Goal: Information Seeking & Learning: Learn about a topic

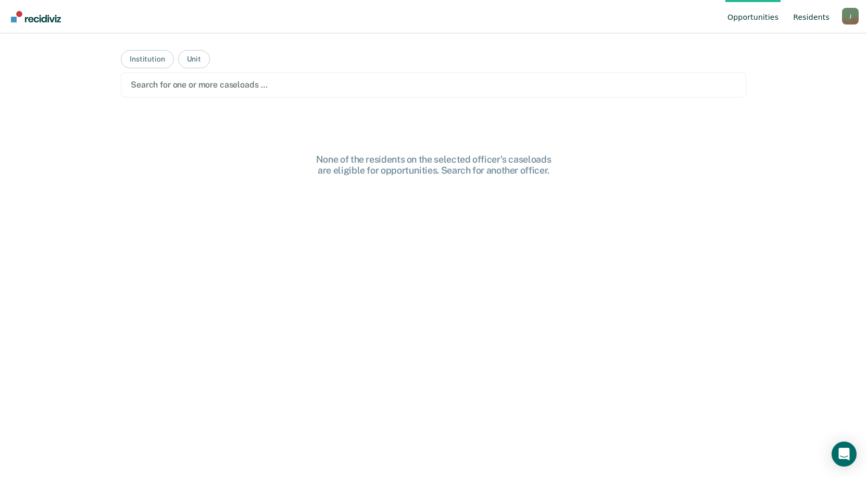
click at [811, 18] on link "Resident s" at bounding box center [811, 16] width 41 height 33
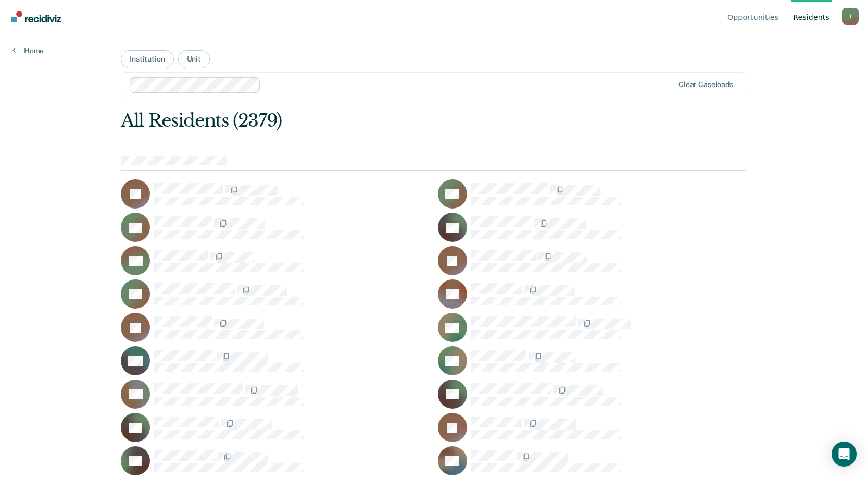
scroll to position [6583, 0]
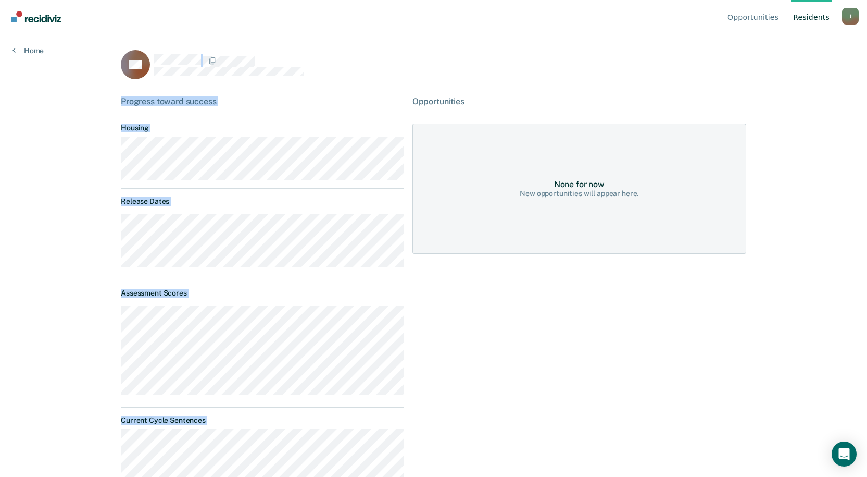
click at [19, 77] on div "Opportunities Resident s Jacob.Martin@doc.mo.gov J Profile How it works Log Out…" at bounding box center [433, 238] width 867 height 477
click at [490, 67] on div "LC" at bounding box center [434, 69] width 626 height 38
